Goal: Obtain resource: Download file/media

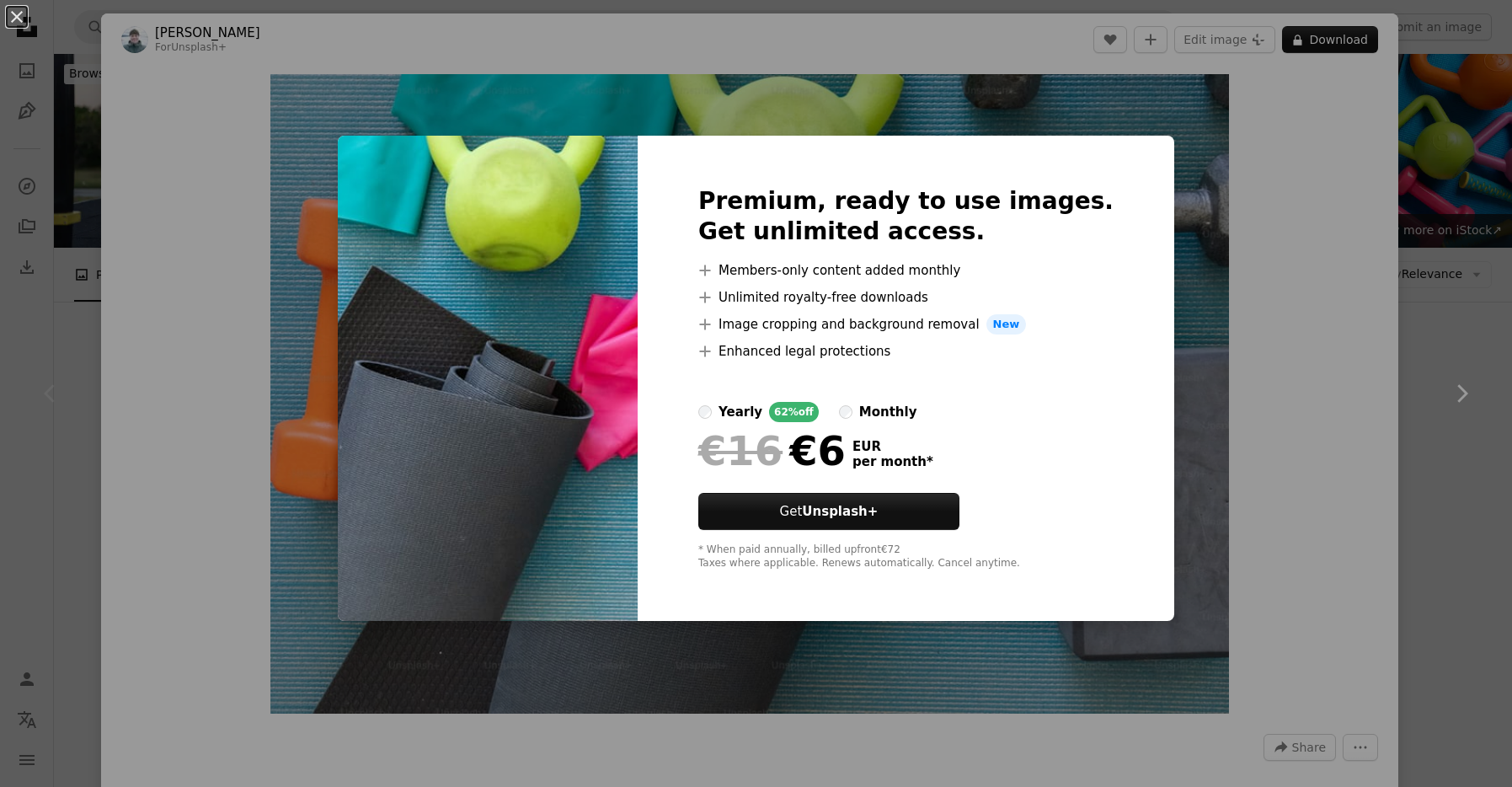
click at [1426, 422] on div "An X shape Premium, ready to use images. Get unlimited access. A plus sign Memb…" at bounding box center [756, 393] width 1512 height 787
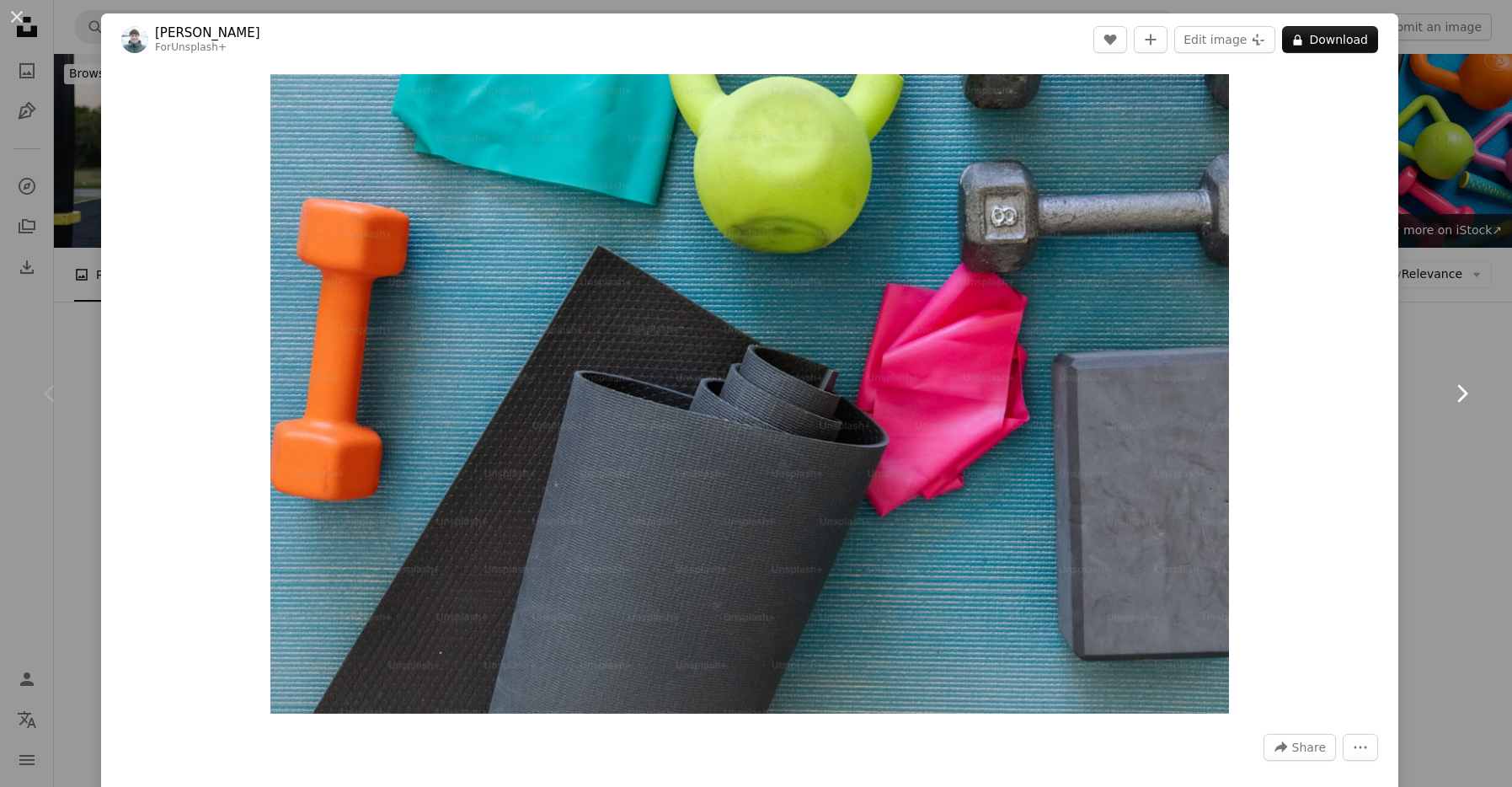
click at [1434, 338] on link "Chevron right" at bounding box center [1461, 393] width 101 height 161
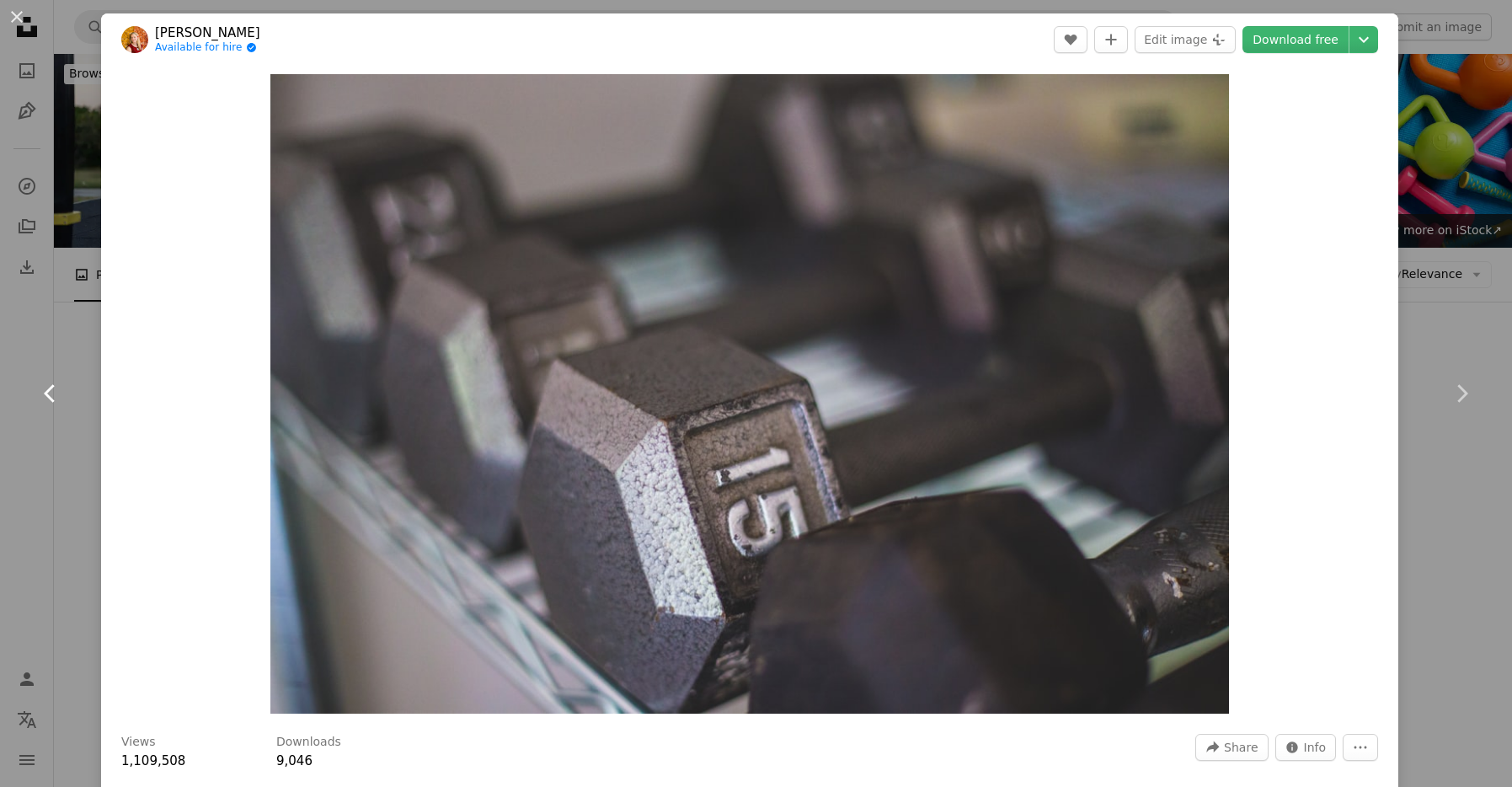
click at [66, 354] on link "Chevron left" at bounding box center [50, 393] width 101 height 161
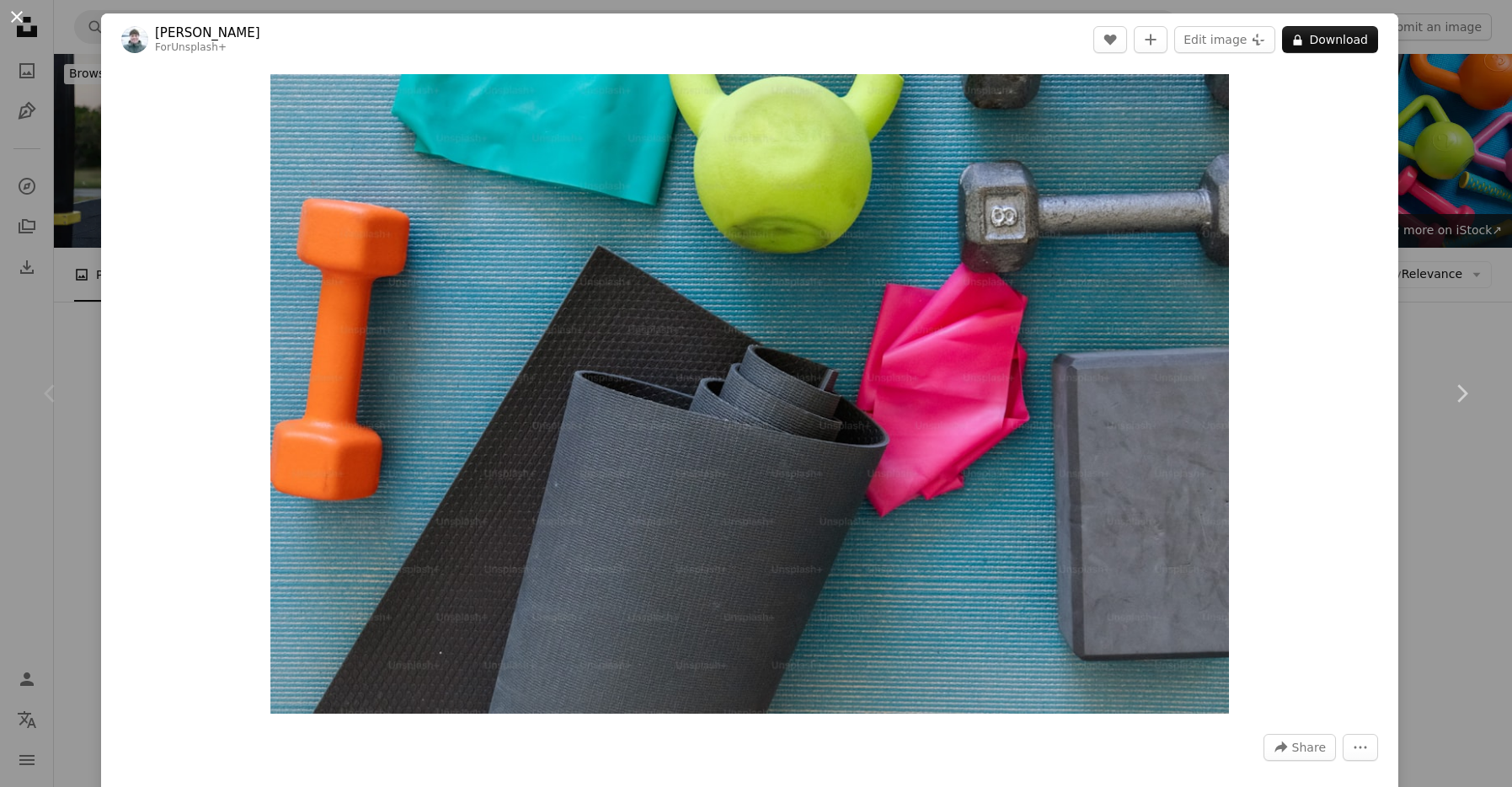
click at [14, 12] on button "An X shape" at bounding box center [17, 17] width 21 height 20
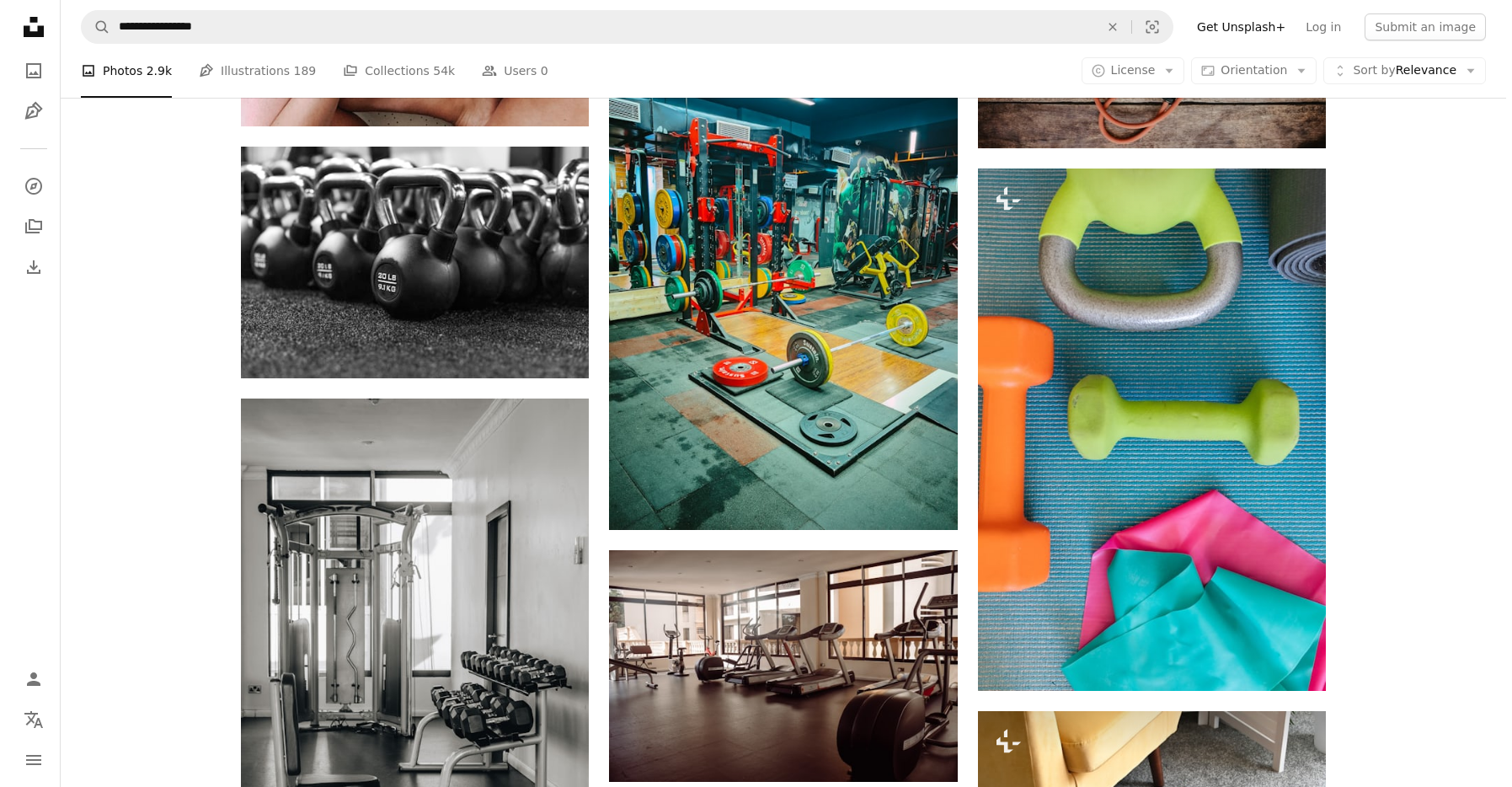
scroll to position [989, 0]
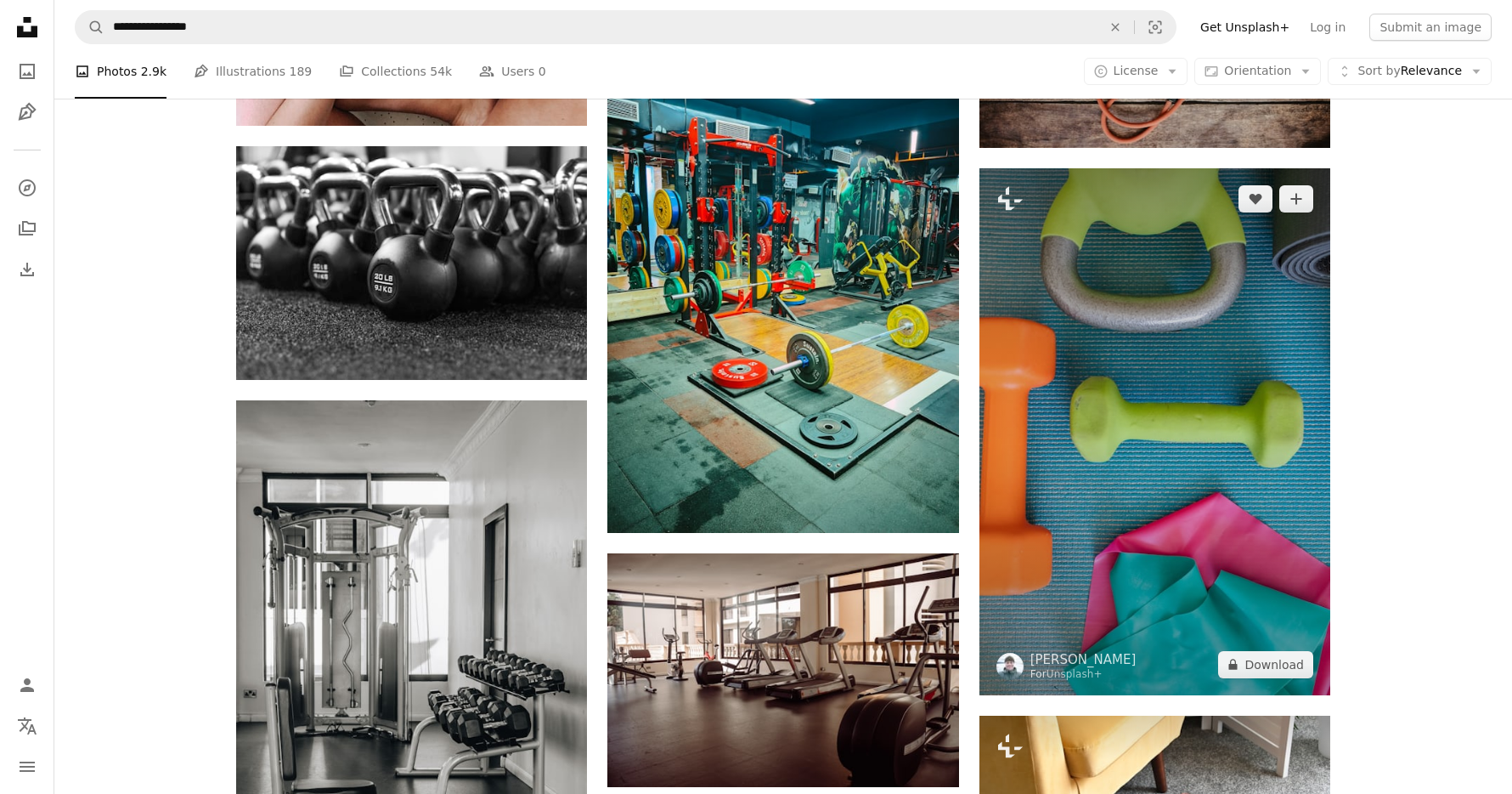
click at [1200, 415] on img at bounding box center [1154, 432] width 351 height 527
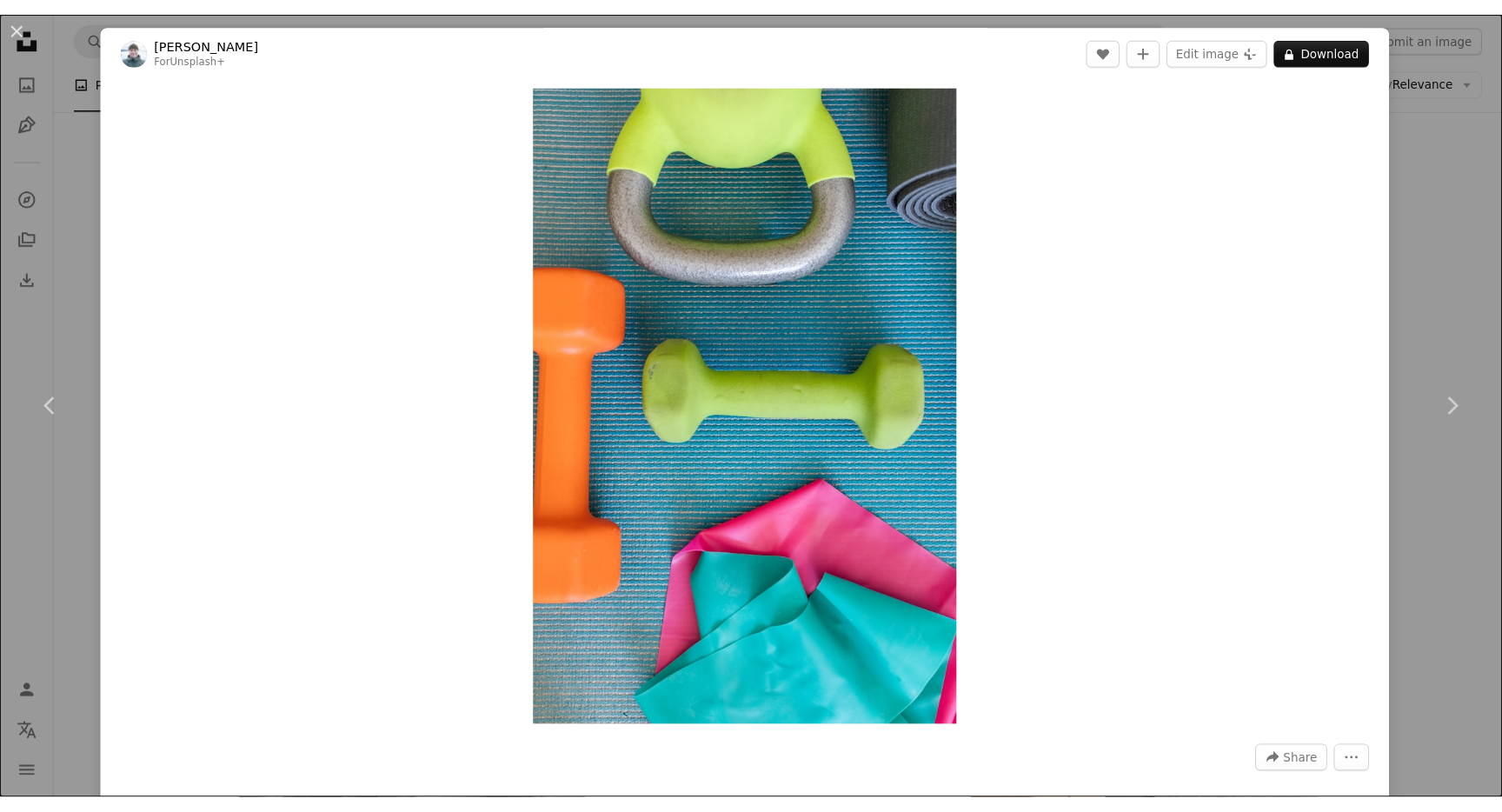
scroll to position [1013, 0]
